Goal: Task Accomplishment & Management: Complete application form

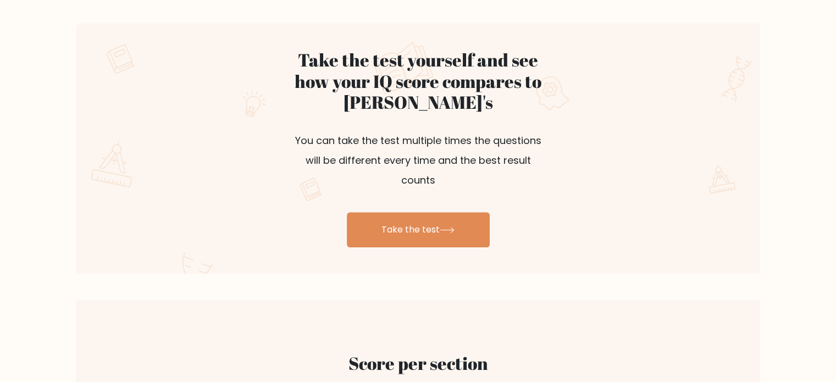
scroll to position [607, 0]
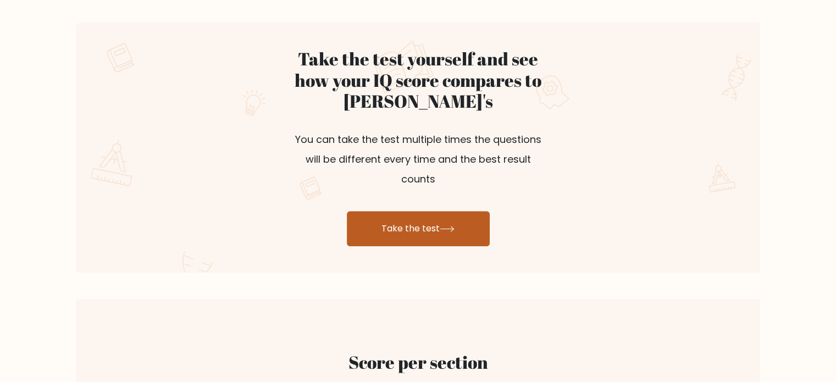
click at [419, 211] on link "Take the test" at bounding box center [418, 228] width 143 height 35
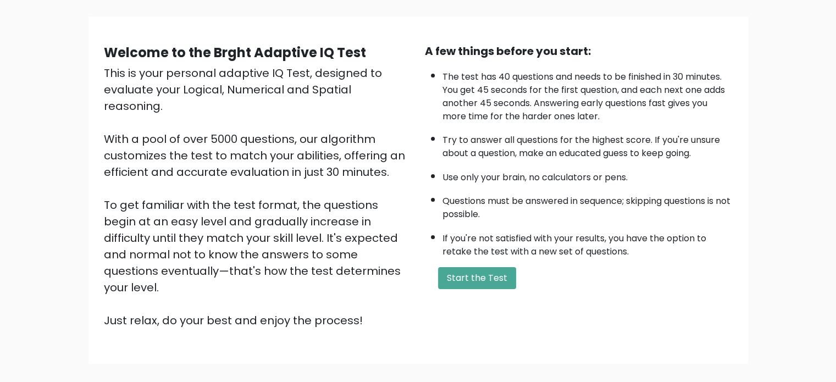
scroll to position [71, 0]
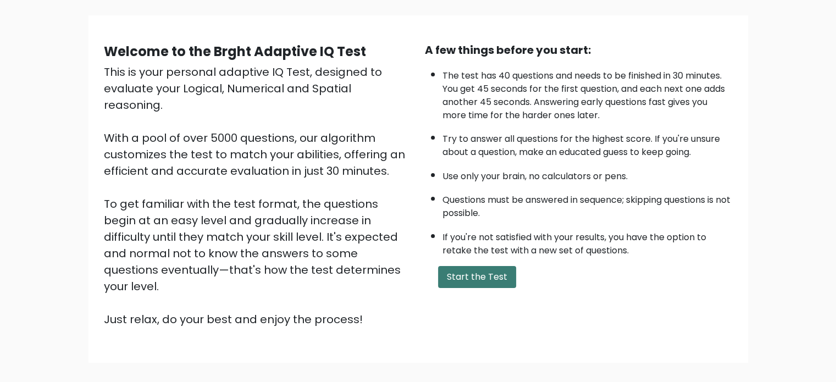
click at [476, 283] on button "Start the Test" at bounding box center [477, 277] width 78 height 22
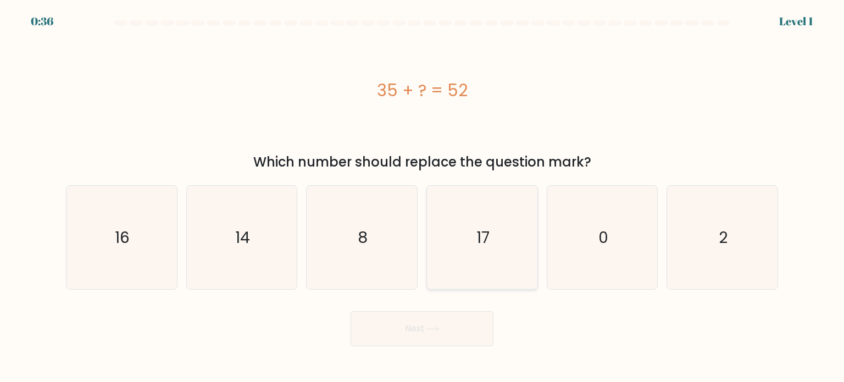
click at [490, 239] on icon "17" at bounding box center [481, 237] width 103 height 103
click at [422, 197] on input "d. 17" at bounding box center [422, 193] width 1 height 5
radio input "true"
click at [420, 333] on button "Next" at bounding box center [421, 328] width 143 height 35
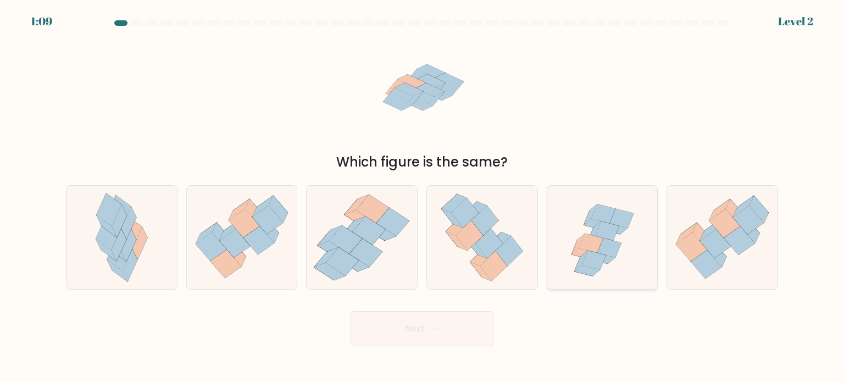
click at [610, 224] on icon at bounding box center [607, 230] width 24 height 19
click at [422, 197] on input "e." at bounding box center [422, 193] width 1 height 5
radio input "true"
click at [426, 324] on button "Next" at bounding box center [421, 328] width 143 height 35
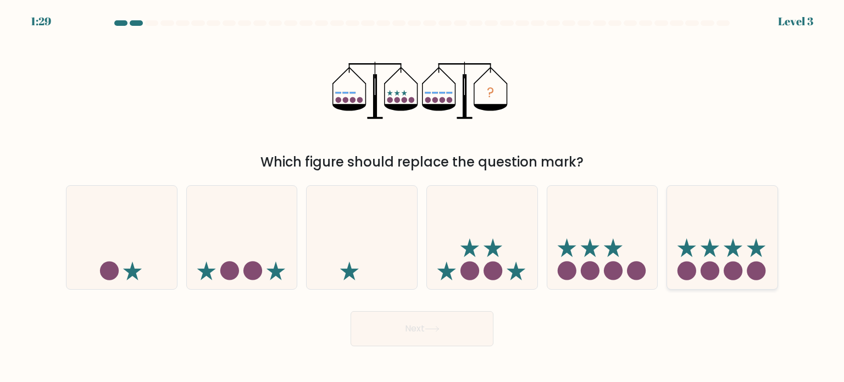
click at [741, 268] on circle at bounding box center [733, 270] width 19 height 19
click at [422, 197] on input "f." at bounding box center [422, 193] width 1 height 5
radio input "true"
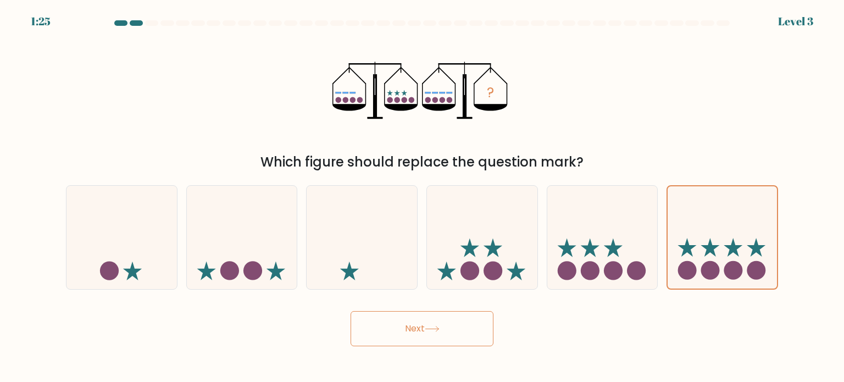
click at [433, 322] on button "Next" at bounding box center [421, 328] width 143 height 35
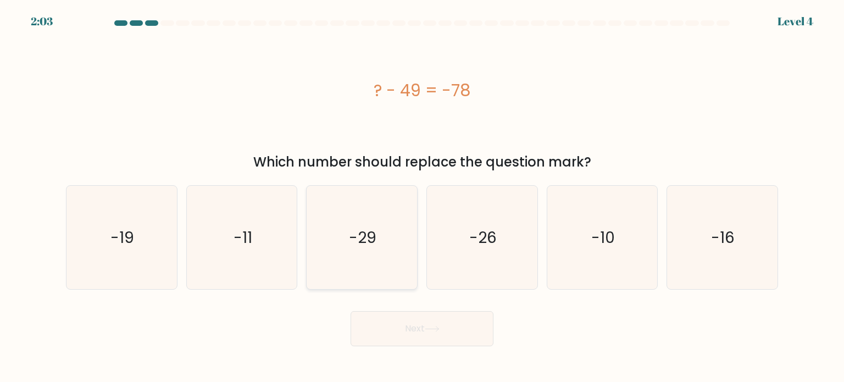
click at [388, 242] on icon "-29" at bounding box center [361, 237] width 103 height 103
click at [422, 197] on input "c. -29" at bounding box center [422, 193] width 1 height 5
radio input "true"
click at [428, 318] on button "Next" at bounding box center [421, 328] width 143 height 35
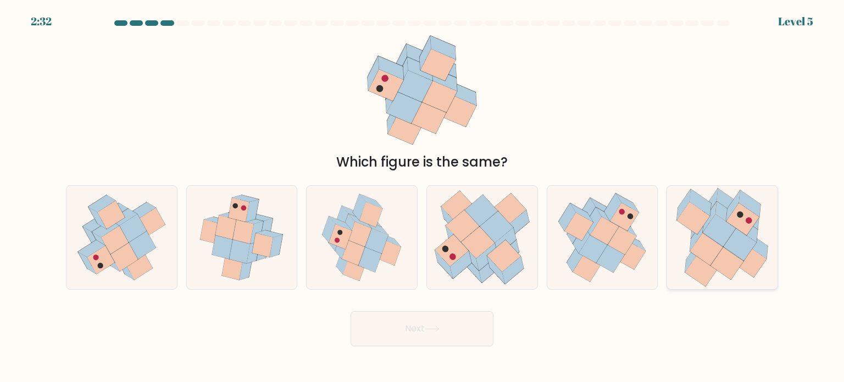
click at [713, 226] on icon at bounding box center [719, 230] width 33 height 32
click at [422, 197] on input "f." at bounding box center [422, 193] width 1 height 5
radio input "true"
click at [380, 325] on button "Next" at bounding box center [421, 328] width 143 height 35
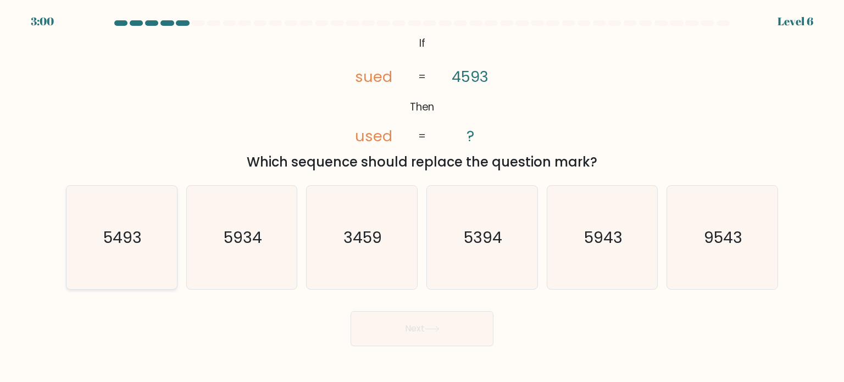
click at [144, 235] on icon "5493" at bounding box center [121, 237] width 103 height 103
click at [422, 197] on input "a. 5493" at bounding box center [422, 193] width 1 height 5
radio input "true"
click at [425, 325] on button "Next" at bounding box center [421, 328] width 143 height 35
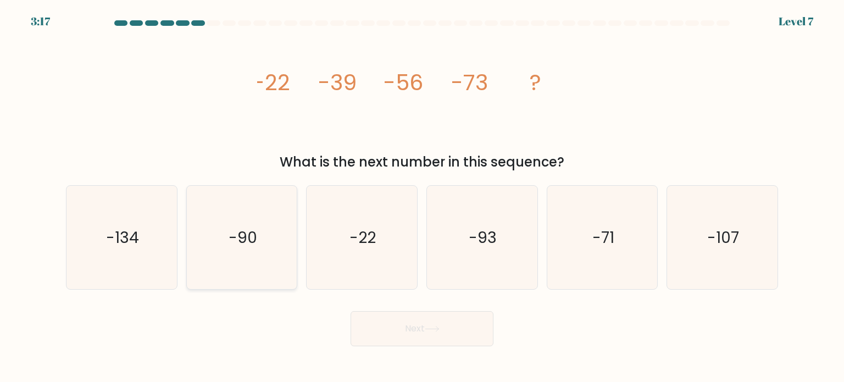
click at [282, 230] on icon "-90" at bounding box center [241, 237] width 103 height 103
click at [422, 197] on input "b. -90" at bounding box center [422, 193] width 1 height 5
radio input "true"
click at [437, 324] on button "Next" at bounding box center [421, 328] width 143 height 35
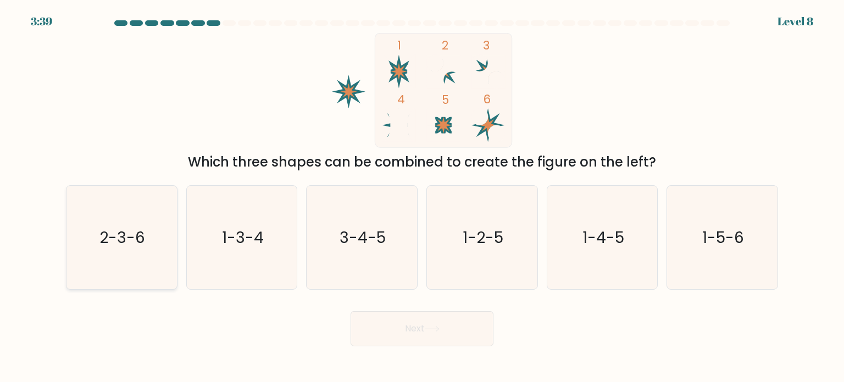
click at [114, 230] on text "2-3-6" at bounding box center [123, 237] width 46 height 22
click at [422, 197] on input "a. 2-3-6" at bounding box center [422, 193] width 1 height 5
radio input "true"
click at [417, 332] on button "Next" at bounding box center [421, 328] width 143 height 35
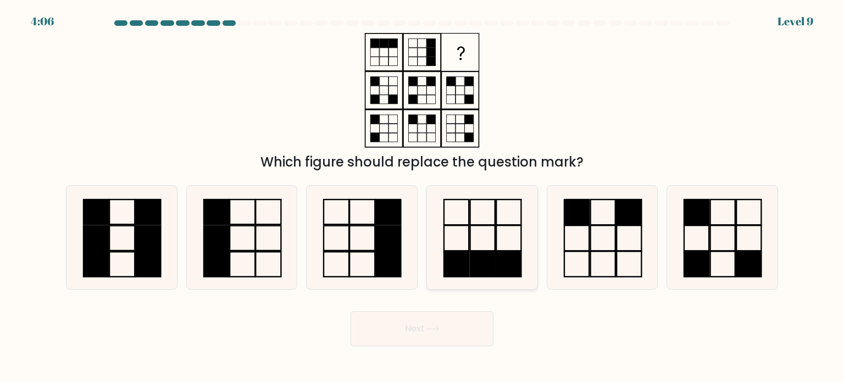
click at [491, 229] on icon at bounding box center [481, 237] width 103 height 103
click at [422, 197] on input "d." at bounding box center [422, 193] width 1 height 5
radio input "true"
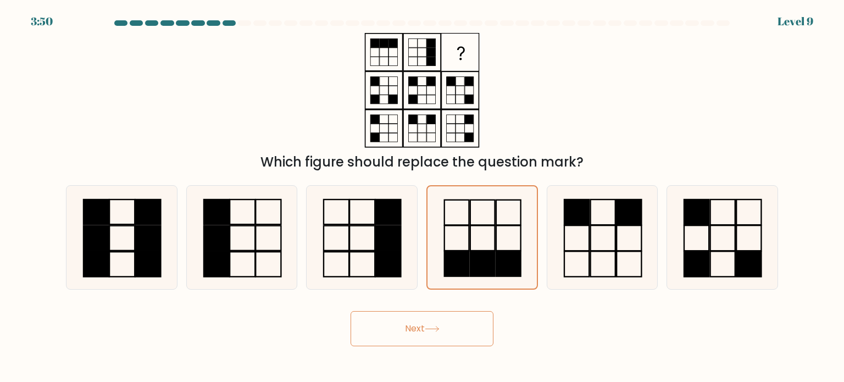
click at [448, 329] on button "Next" at bounding box center [421, 328] width 143 height 35
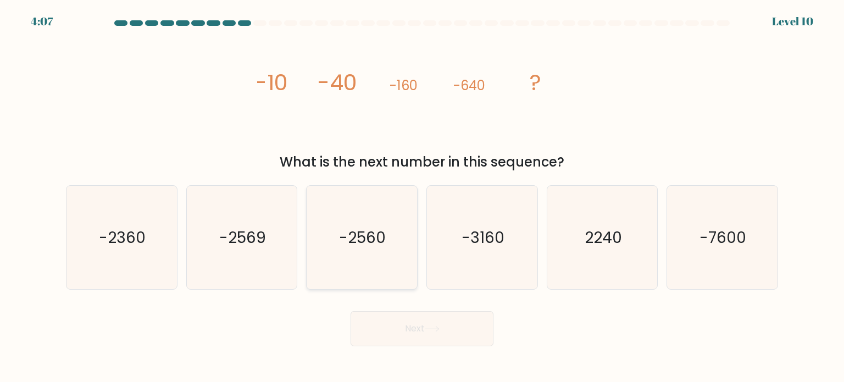
click at [347, 262] on icon "-2560" at bounding box center [361, 237] width 103 height 103
click at [422, 197] on input "c. -2560" at bounding box center [422, 193] width 1 height 5
radio input "true"
click at [419, 342] on button "Next" at bounding box center [421, 328] width 143 height 35
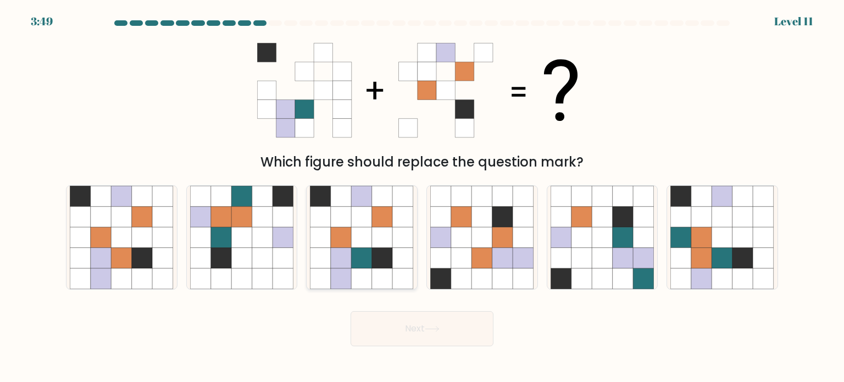
click at [376, 221] on icon at bounding box center [382, 216] width 21 height 21
click at [422, 197] on input "c." at bounding box center [422, 193] width 1 height 5
radio input "true"
click at [443, 332] on button "Next" at bounding box center [421, 328] width 143 height 35
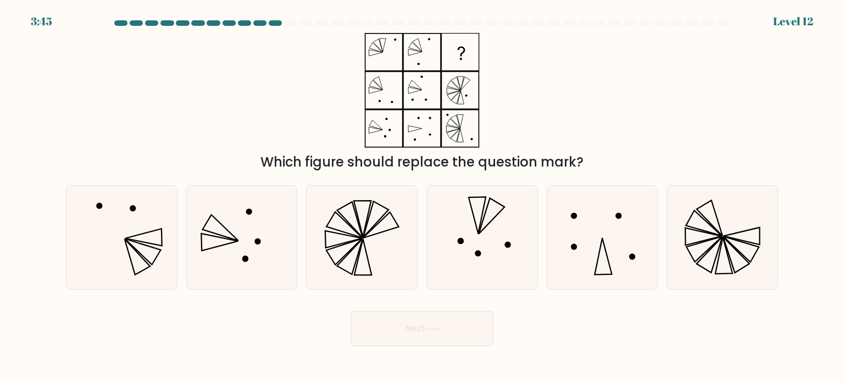
click at [443, 332] on button "Next" at bounding box center [421, 328] width 143 height 35
click at [546, 79] on div "Which figure should replace the question mark?" at bounding box center [421, 102] width 725 height 139
drag, startPoint x: 426, startPoint y: 138, endPoint x: 398, endPoint y: 138, distance: 28.6
click at [398, 138] on icon at bounding box center [421, 90] width 137 height 115
click at [729, 258] on icon at bounding box center [723, 255] width 17 height 37
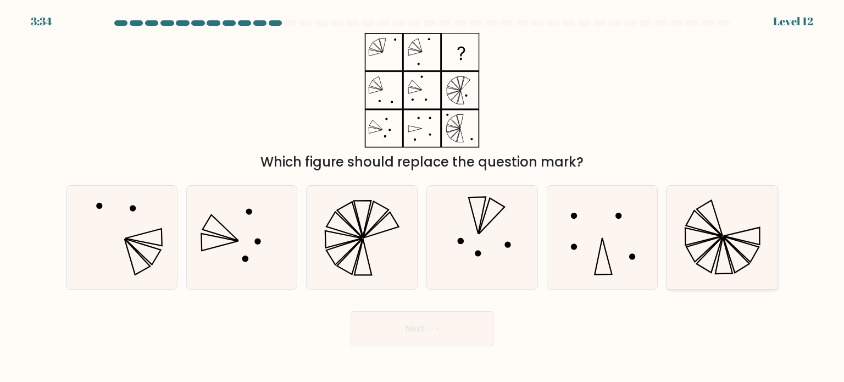
click at [422, 197] on input "f." at bounding box center [422, 193] width 1 height 5
radio input "true"
click at [448, 318] on button "Next" at bounding box center [421, 328] width 143 height 35
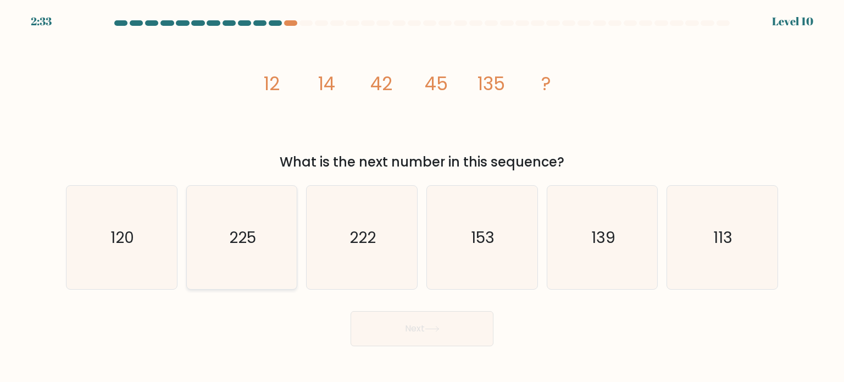
click at [252, 232] on text "225" at bounding box center [242, 237] width 27 height 22
click at [422, 197] on input "b. 225" at bounding box center [422, 193] width 1 height 5
radio input "true"
click at [429, 340] on button "Next" at bounding box center [421, 328] width 143 height 35
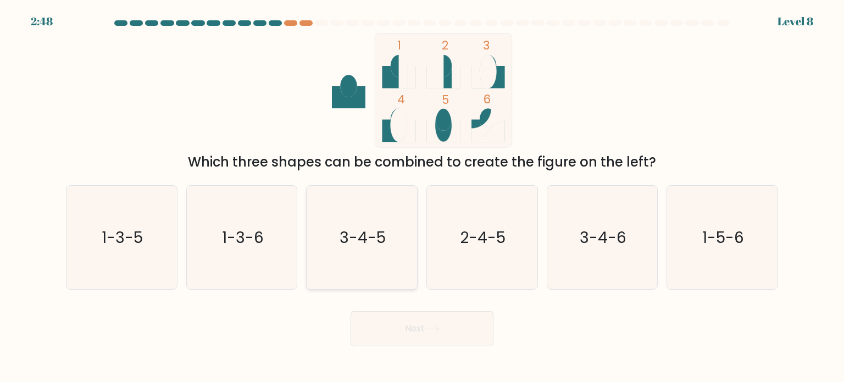
click at [387, 235] on icon "3-4-5" at bounding box center [361, 237] width 103 height 103
click at [422, 197] on input "c. 3-4-5" at bounding box center [422, 193] width 1 height 5
radio input "true"
click at [431, 329] on icon at bounding box center [432, 329] width 15 height 6
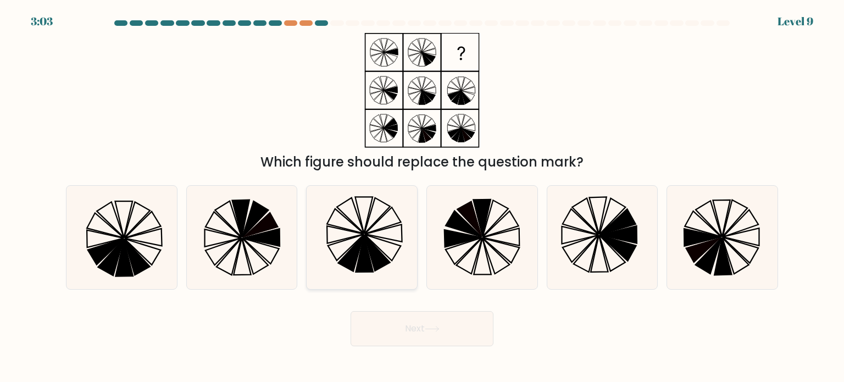
click at [368, 216] on icon at bounding box center [364, 215] width 18 height 37
click at [422, 197] on input "c." at bounding box center [422, 193] width 1 height 5
radio input "true"
click at [420, 331] on button "Next" at bounding box center [421, 328] width 143 height 35
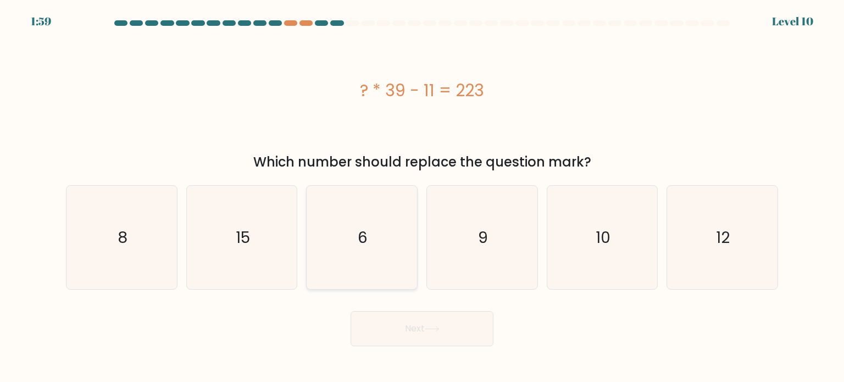
click at [385, 226] on icon "6" at bounding box center [361, 237] width 103 height 103
click at [422, 197] on input "c. 6" at bounding box center [422, 193] width 1 height 5
radio input "true"
click at [431, 342] on button "Next" at bounding box center [421, 328] width 143 height 35
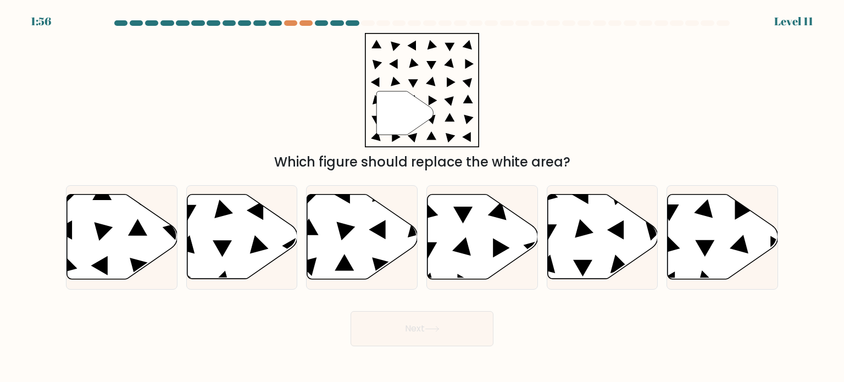
click at [437, 328] on icon at bounding box center [432, 329] width 15 height 6
click at [533, 131] on div "" Which figure should replace the white area?" at bounding box center [421, 102] width 725 height 139
click at [458, 210] on icon at bounding box center [462, 215] width 19 height 16
click at [422, 197] on input "d." at bounding box center [422, 193] width 1 height 5
radio input "true"
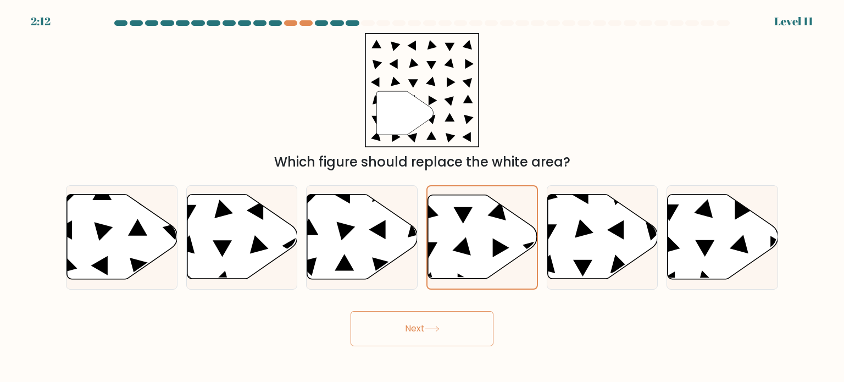
click at [419, 314] on button "Next" at bounding box center [421, 328] width 143 height 35
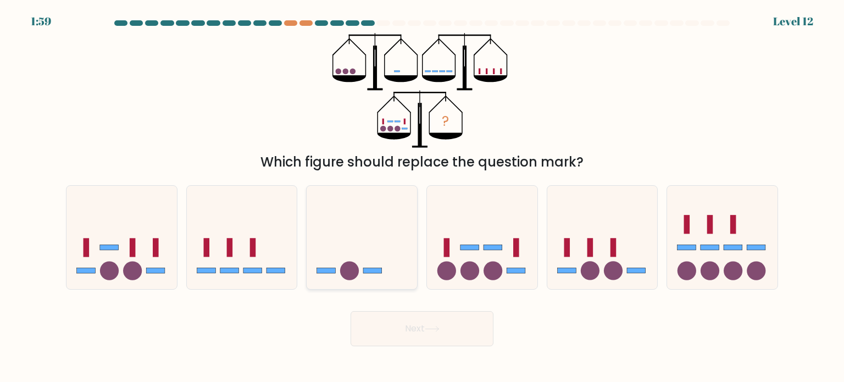
click at [355, 287] on div at bounding box center [362, 237] width 112 height 104
click at [422, 197] on input "c." at bounding box center [422, 193] width 1 height 5
radio input "true"
click at [355, 287] on div at bounding box center [362, 237] width 112 height 104
click at [422, 197] on input "c." at bounding box center [422, 193] width 1 height 5
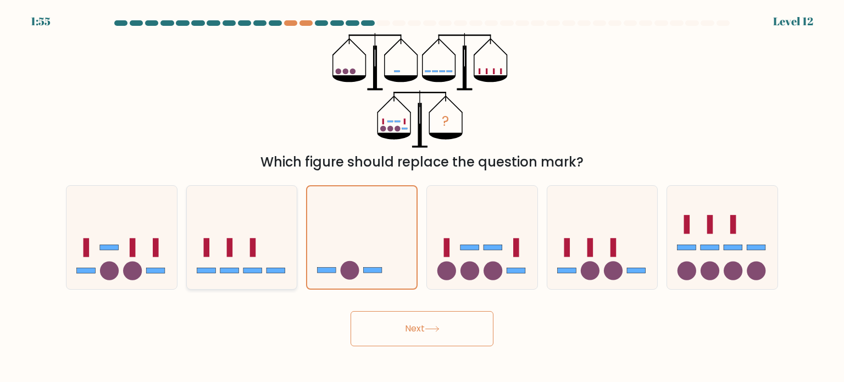
click at [274, 227] on icon at bounding box center [242, 237] width 110 height 91
click at [422, 197] on input "b." at bounding box center [422, 193] width 1 height 5
radio input "true"
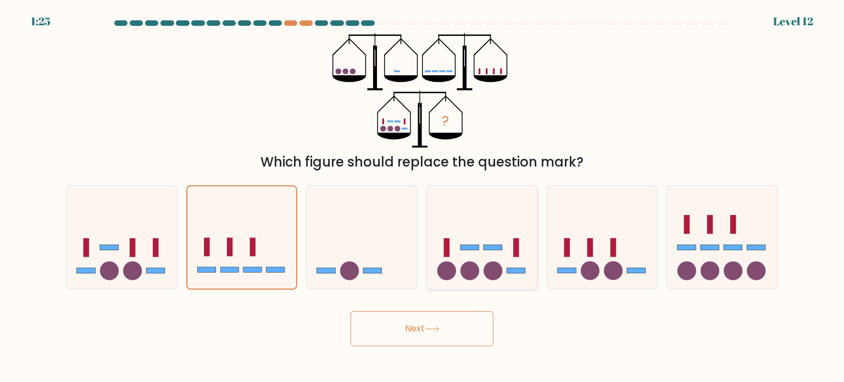
click at [497, 261] on icon at bounding box center [482, 237] width 110 height 91
click at [422, 197] on input "d." at bounding box center [422, 193] width 1 height 5
radio input "true"
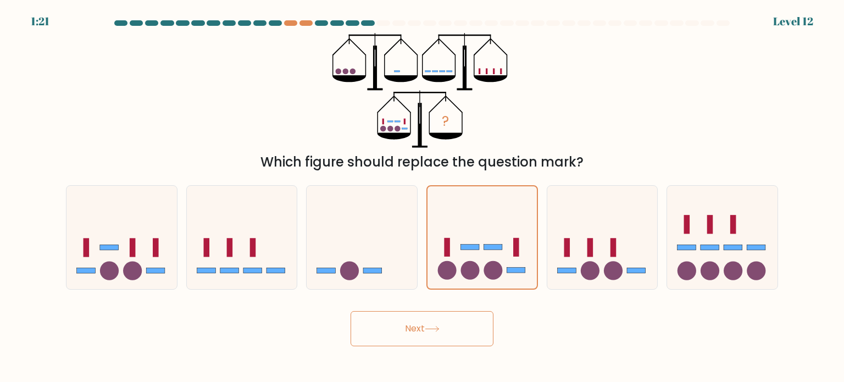
click at [464, 325] on button "Next" at bounding box center [421, 328] width 143 height 35
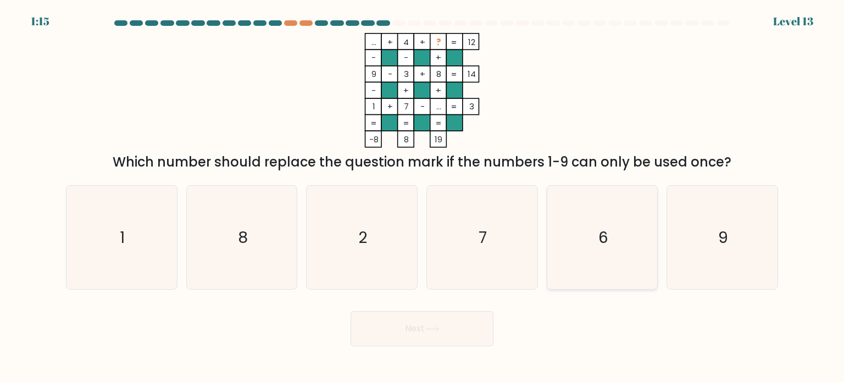
click at [619, 250] on icon "6" at bounding box center [601, 237] width 103 height 103
click at [422, 197] on input "e. 6" at bounding box center [422, 193] width 1 height 5
radio input "true"
click at [437, 320] on button "Next" at bounding box center [421, 328] width 143 height 35
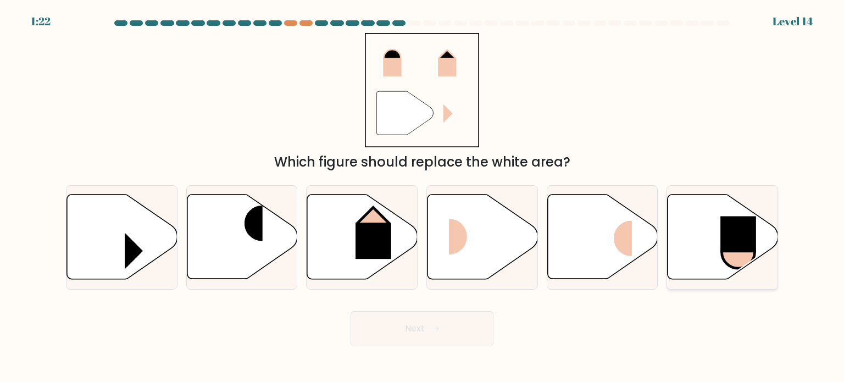
click at [739, 231] on rect at bounding box center [738, 234] width 36 height 36
click at [422, 197] on input "f." at bounding box center [422, 193] width 1 height 5
radio input "true"
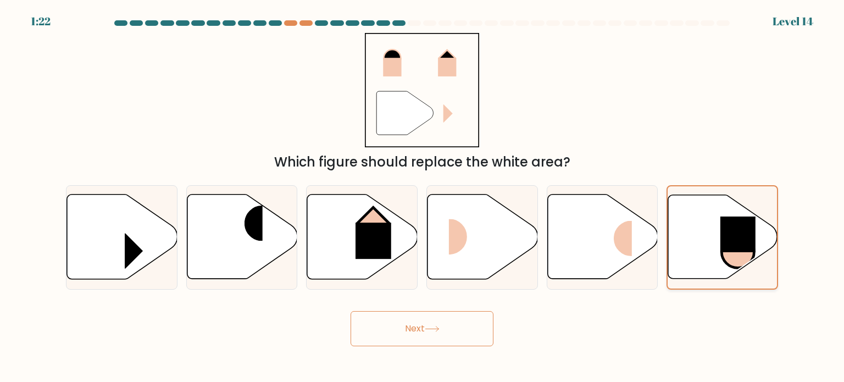
click at [739, 231] on rect at bounding box center [737, 234] width 35 height 36
click at [422, 197] on input "f." at bounding box center [422, 193] width 1 height 5
click at [739, 231] on rect at bounding box center [737, 234] width 35 height 36
click at [422, 197] on input "f." at bounding box center [422, 193] width 1 height 5
click at [358, 231] on rect at bounding box center [373, 240] width 36 height 36
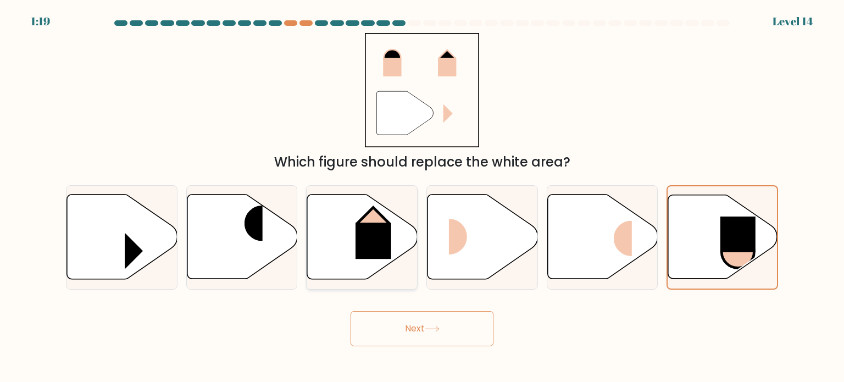
click at [422, 197] on input "c." at bounding box center [422, 193] width 1 height 5
radio input "true"
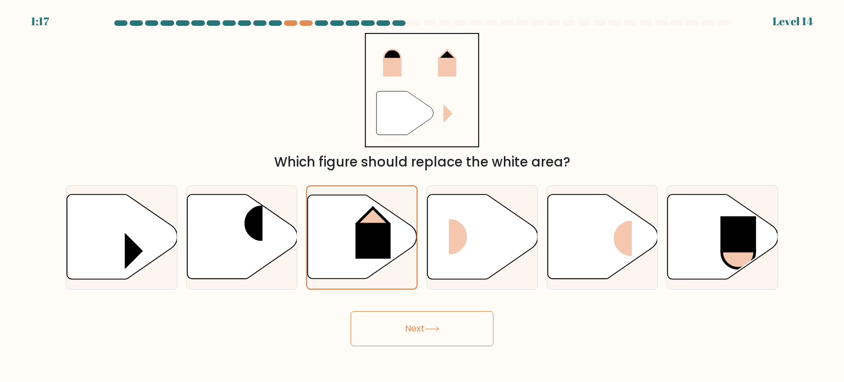
click at [396, 330] on button "Next" at bounding box center [421, 328] width 143 height 35
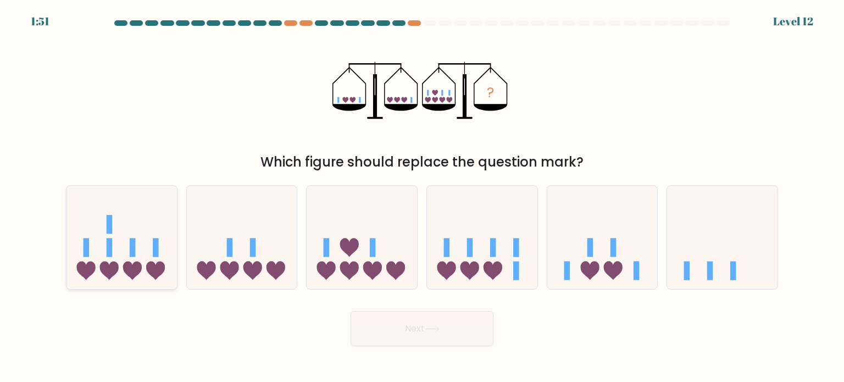
click at [137, 274] on icon at bounding box center [132, 270] width 19 height 19
click at [422, 197] on input "a." at bounding box center [422, 193] width 1 height 5
radio input "true"
click at [426, 324] on button "Next" at bounding box center [421, 328] width 143 height 35
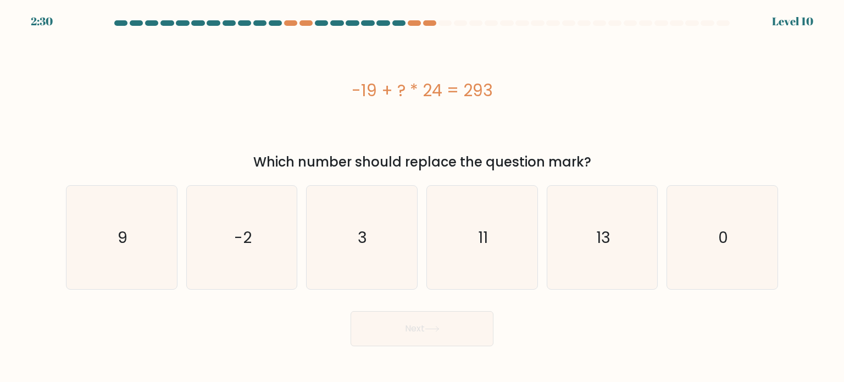
click at [600, 121] on div "-19 + ? * 24 = 293" at bounding box center [422, 90] width 712 height 115
